Goal: Transaction & Acquisition: Purchase product/service

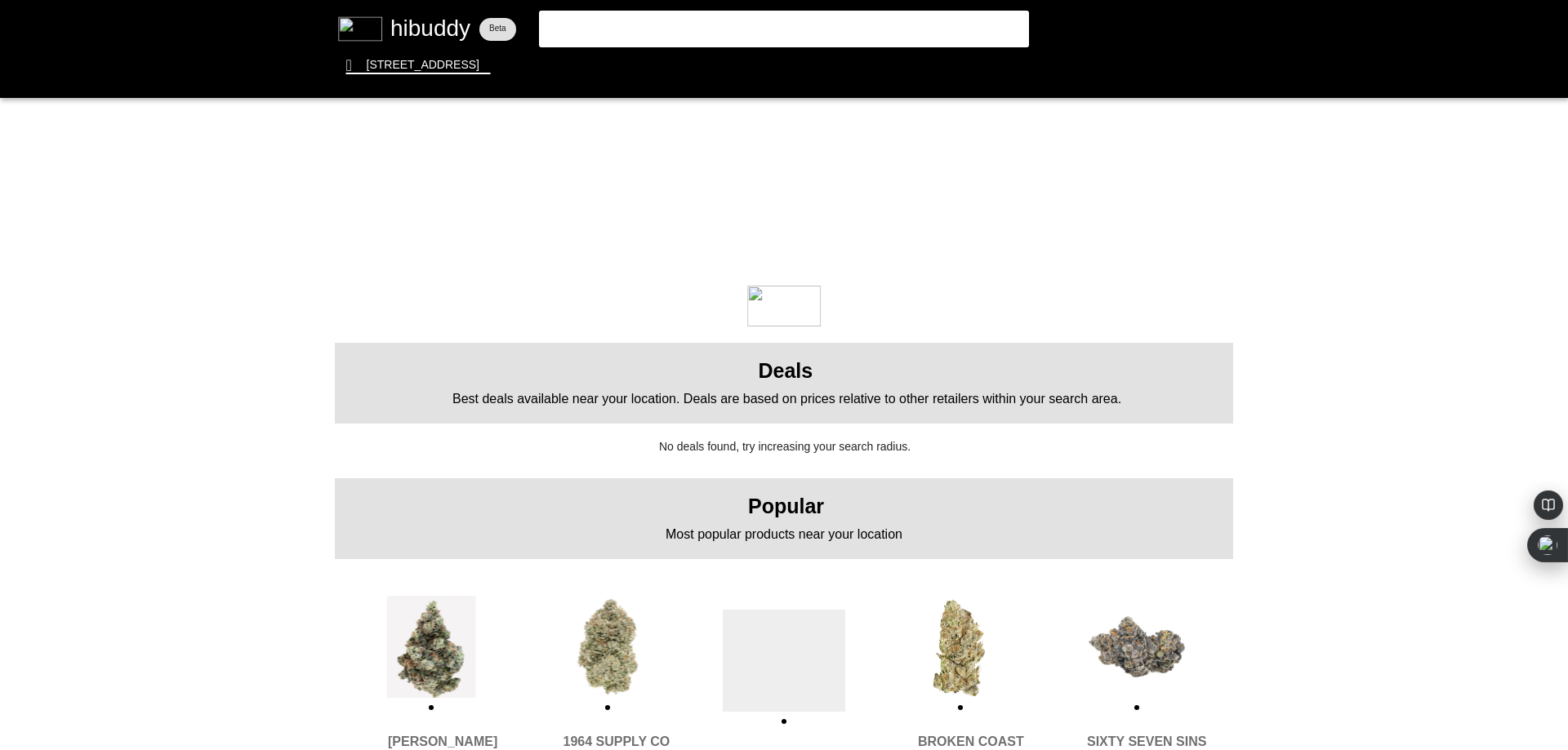
click at [657, 19] on flt-glass-pane at bounding box center [784, 375] width 1568 height 750
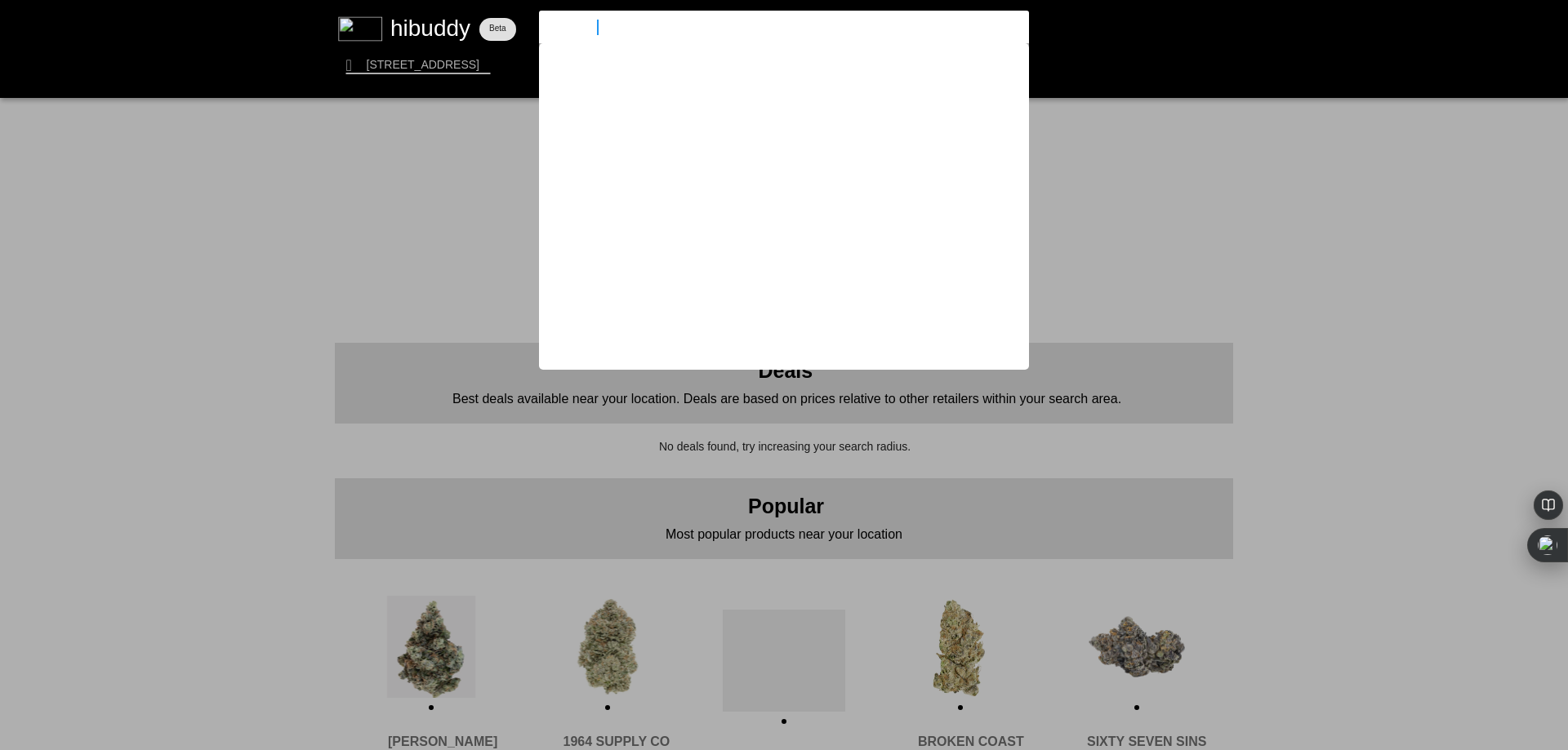
type input "thrify grab"
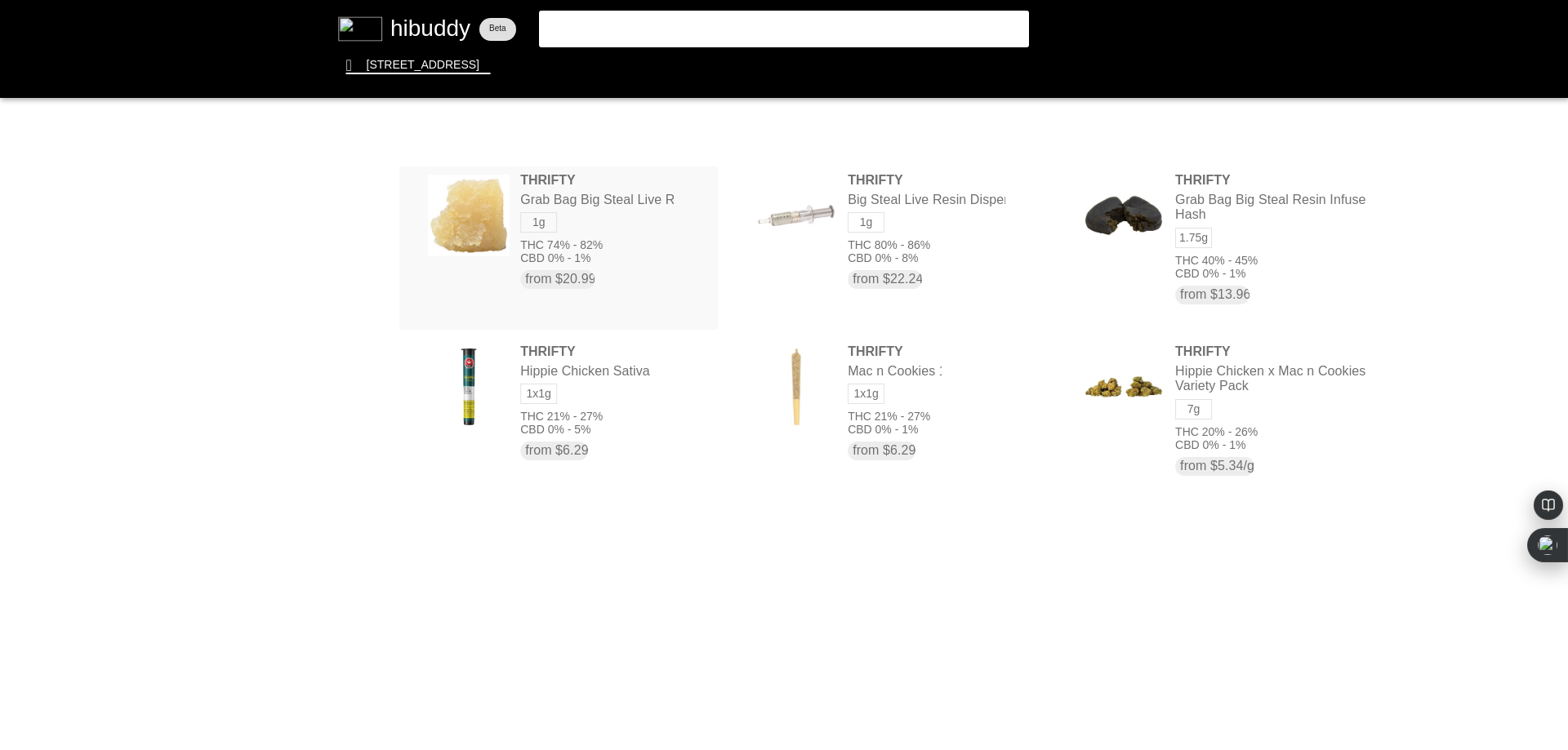
click at [545, 190] on flt-glass-pane at bounding box center [784, 375] width 1568 height 750
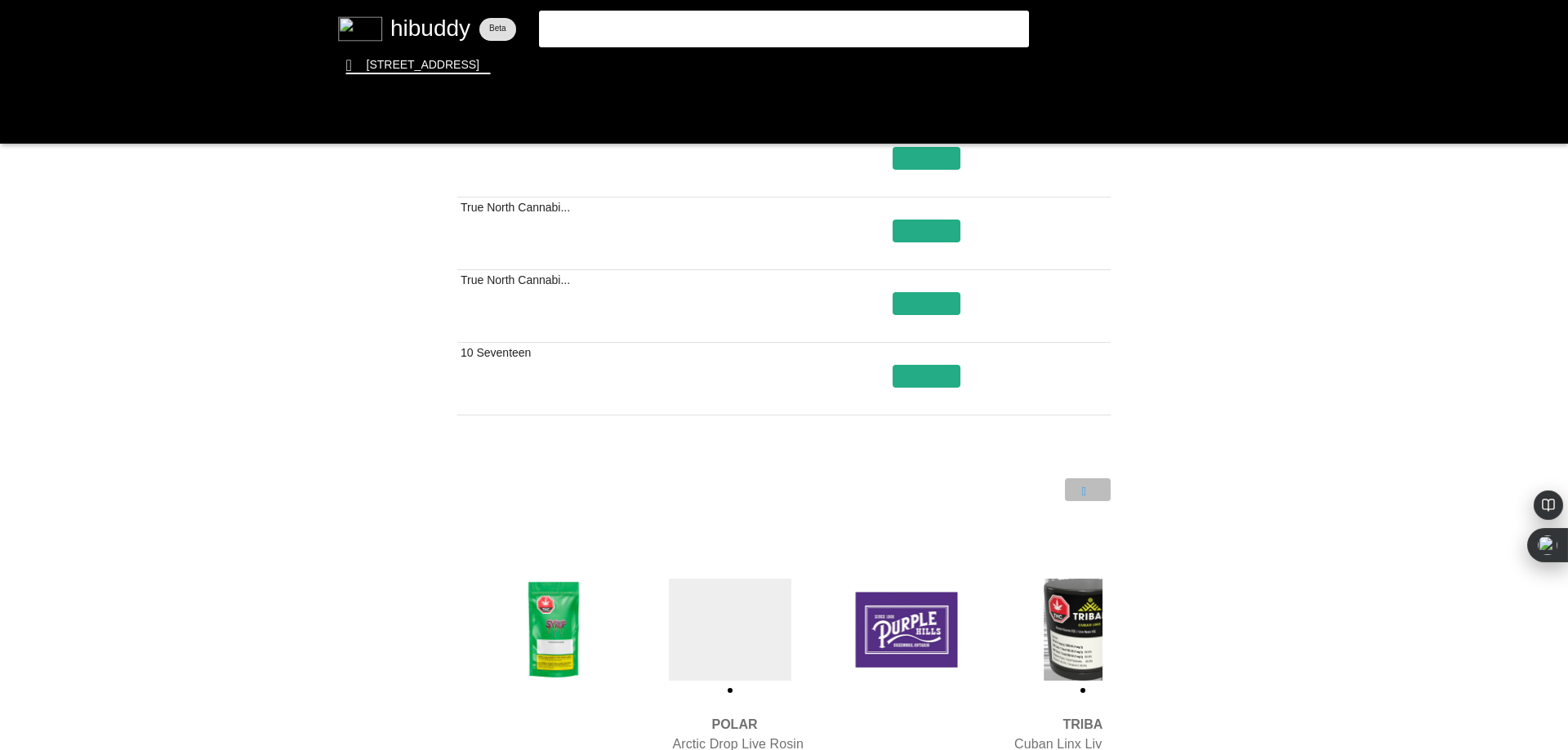
click at [1080, 485] on flt-glass-pane at bounding box center [784, 375] width 1568 height 750
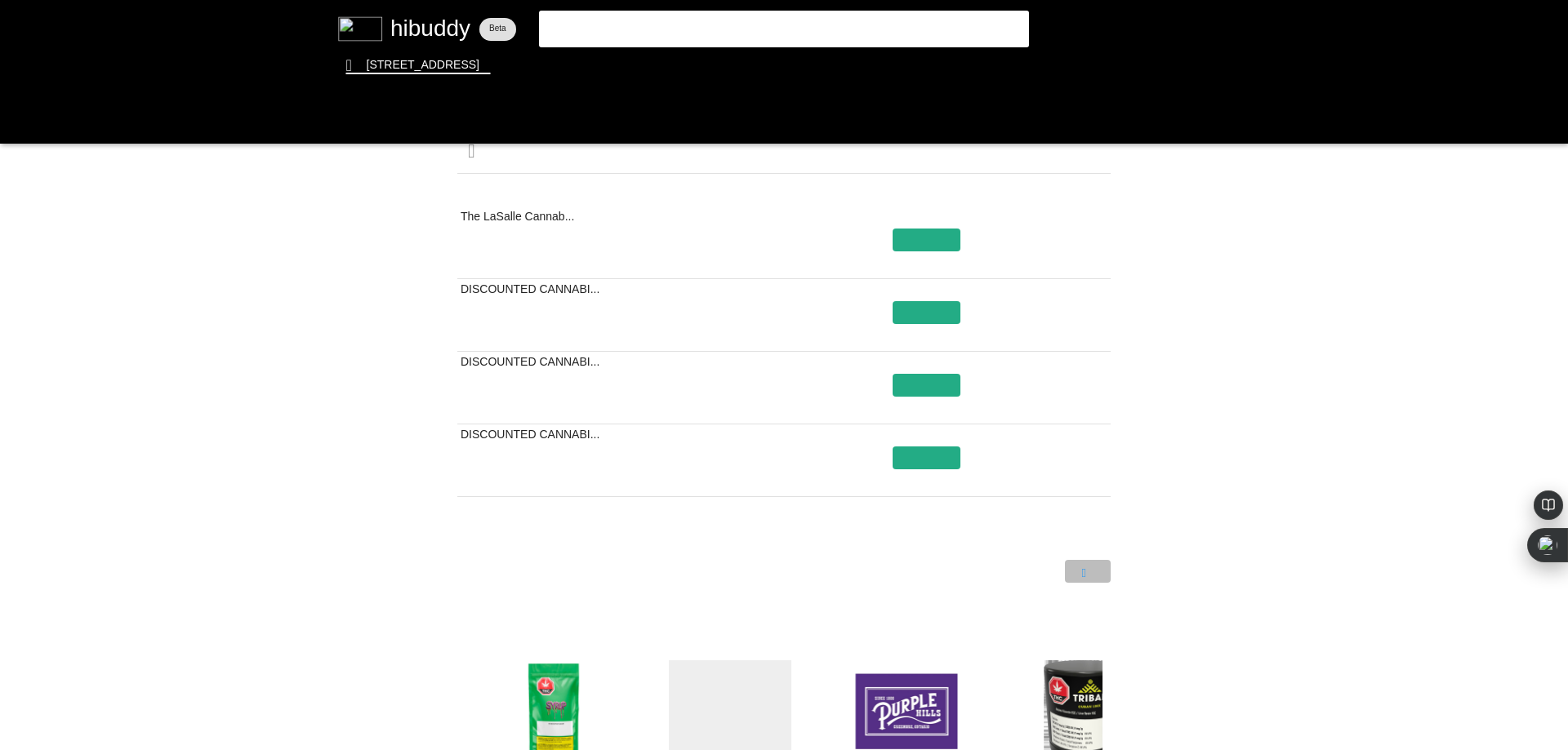
click at [1082, 572] on flt-glass-pane at bounding box center [784, 375] width 1568 height 750
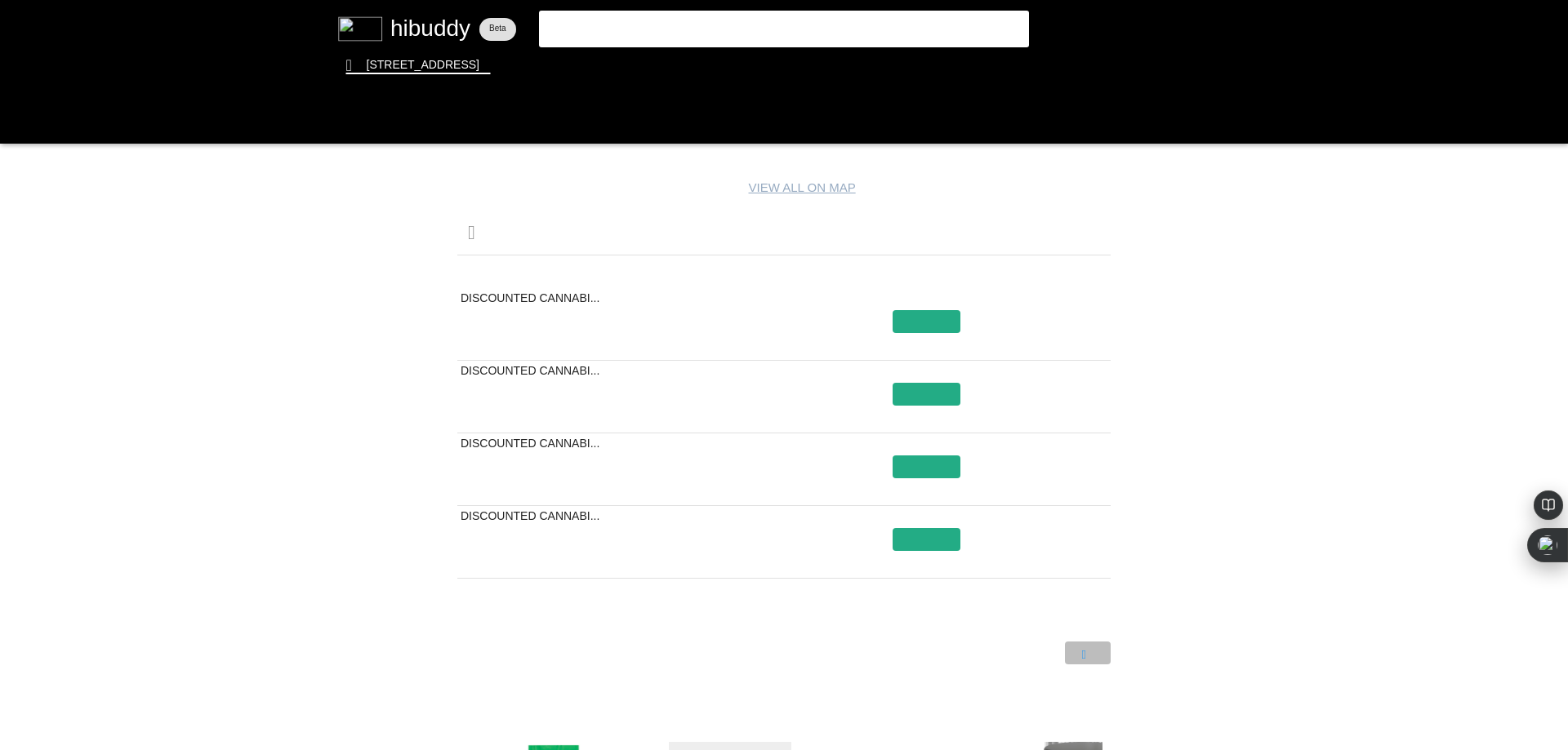
click at [1086, 650] on flt-glass-pane at bounding box center [784, 375] width 1568 height 750
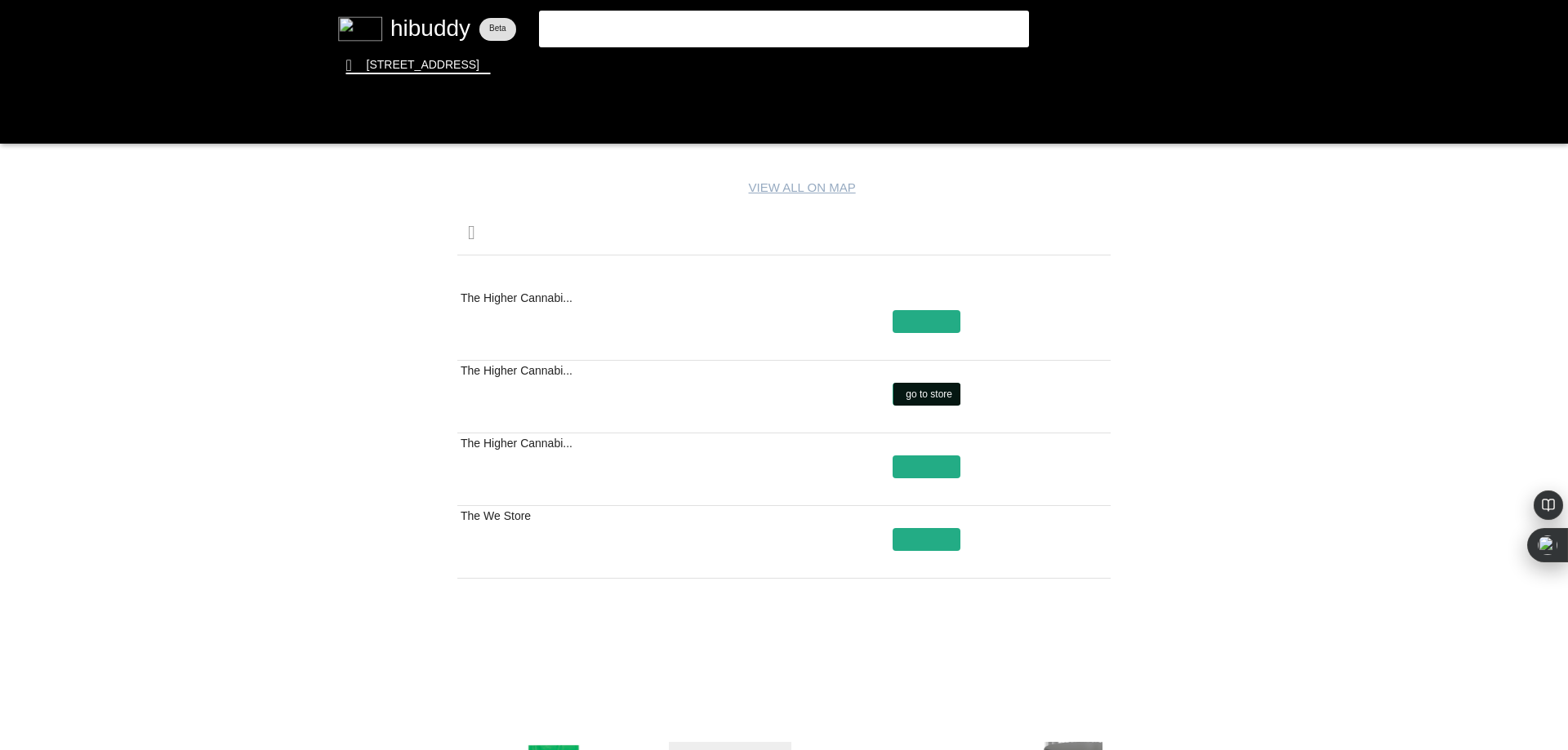
click at [921, 389] on flt-glass-pane at bounding box center [784, 375] width 1568 height 750
click at [1085, 653] on flt-glass-pane at bounding box center [784, 375] width 1568 height 750
click at [1089, 651] on flt-glass-pane at bounding box center [784, 375] width 1568 height 750
click at [1092, 651] on flt-glass-pane at bounding box center [784, 375] width 1568 height 750
click at [912, 462] on flt-glass-pane at bounding box center [784, 375] width 1568 height 750
